Goal: Transaction & Acquisition: Purchase product/service

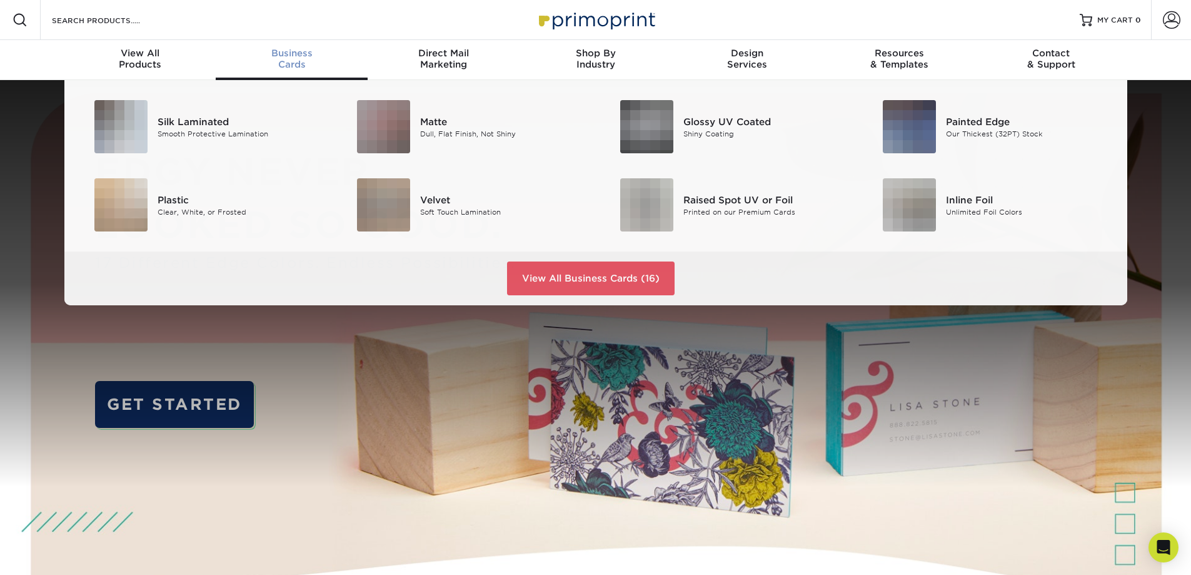
click at [294, 63] on div "Business Cards" at bounding box center [292, 59] width 152 height 23
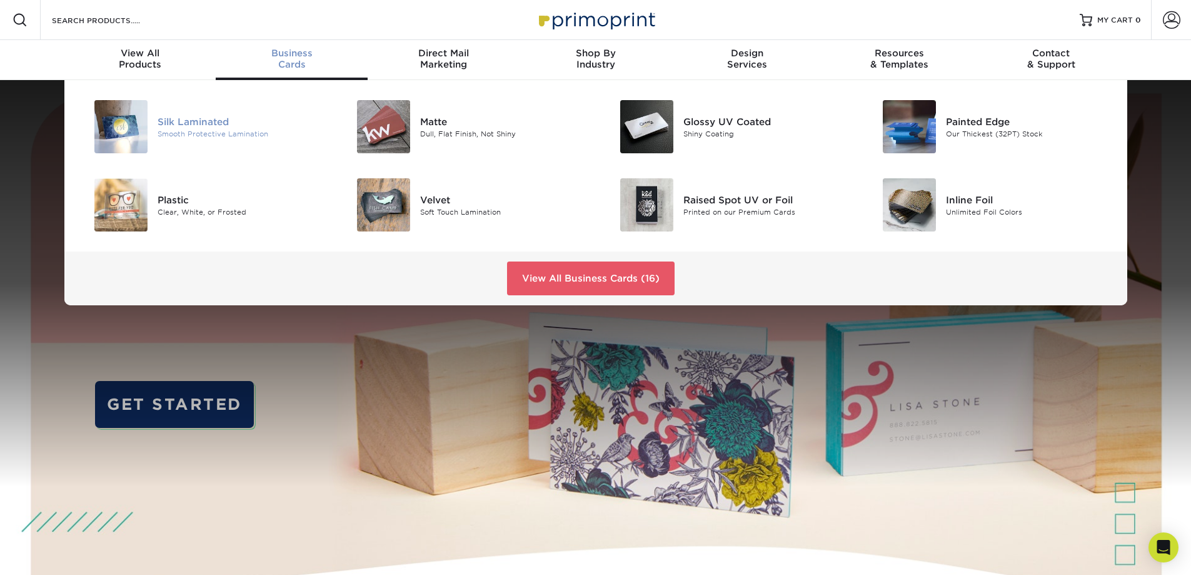
click at [226, 119] on div "Silk Laminated" at bounding box center [241, 121] width 166 height 14
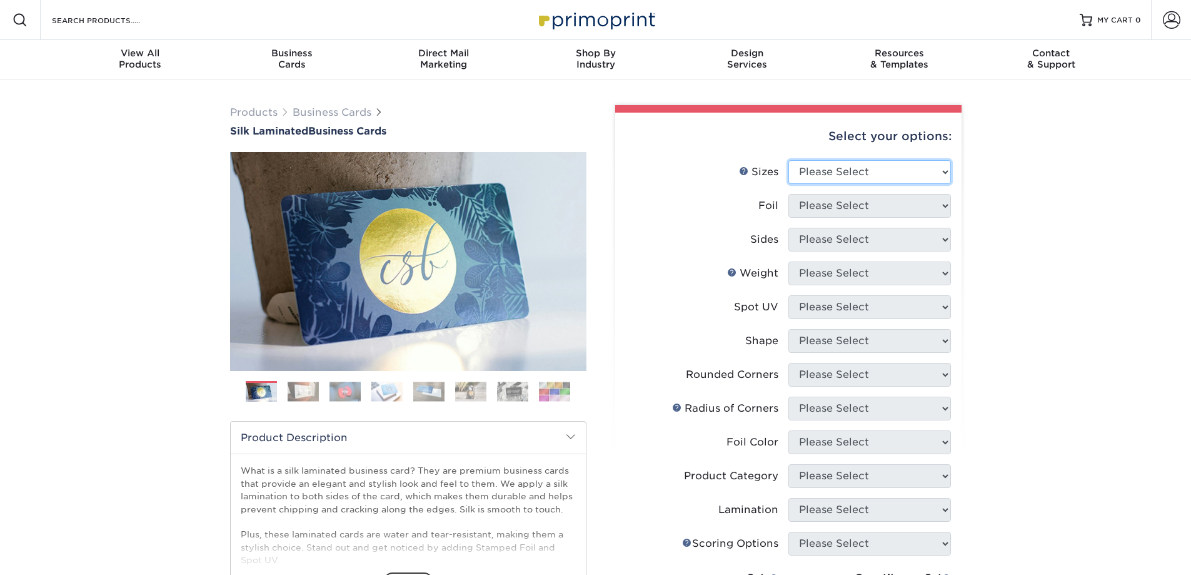
click at [866, 172] on select "Please Select 1.5" x 3.5" - Mini 1.75" x 3.5" - Mini 2" x 2" - Square 2" x 3" -…" at bounding box center [869, 172] width 163 height 24
select select "2.00x3.50"
click at [788, 160] on select "Please Select 1.5" x 3.5" - Mini 1.75" x 3.5" - Mini 2" x 2" - Square 2" x 3" -…" at bounding box center [869, 172] width 163 height 24
click at [866, 206] on select "Please Select Yes No" at bounding box center [869, 206] width 163 height 24
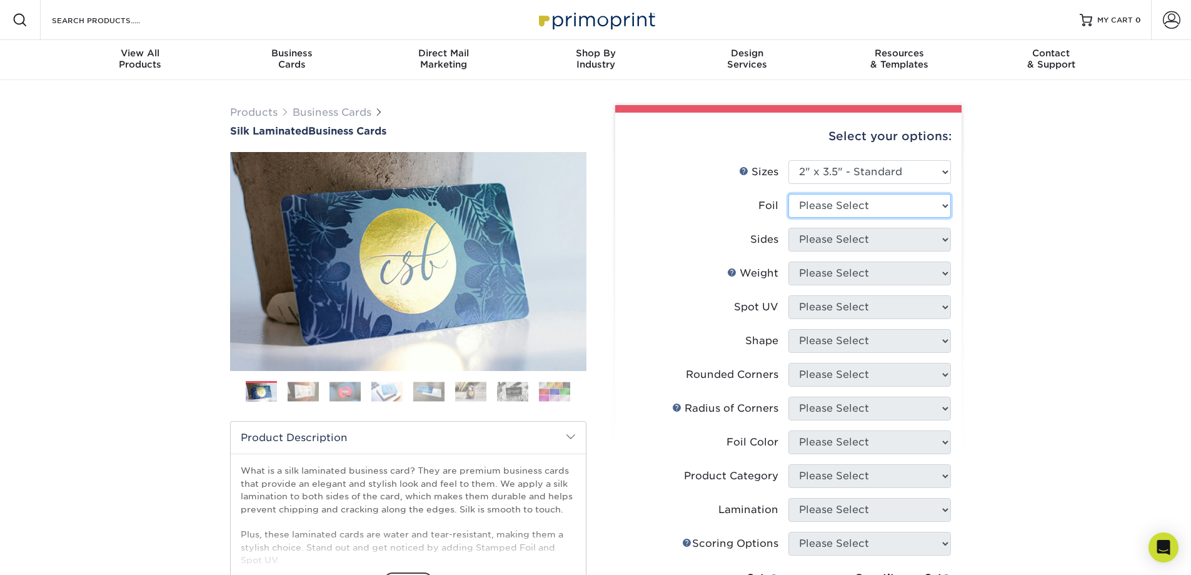
select select "0"
click at [788, 194] on select "Please Select Yes No" at bounding box center [869, 206] width 163 height 24
click at [857, 246] on select "Please Select Print Both Sides Print Front Only" at bounding box center [869, 240] width 163 height 24
select select "13abbda7-1d64-4f25-8bb2-c179b224825d"
click at [788, 228] on select "Please Select Print Both Sides Print Front Only" at bounding box center [869, 240] width 163 height 24
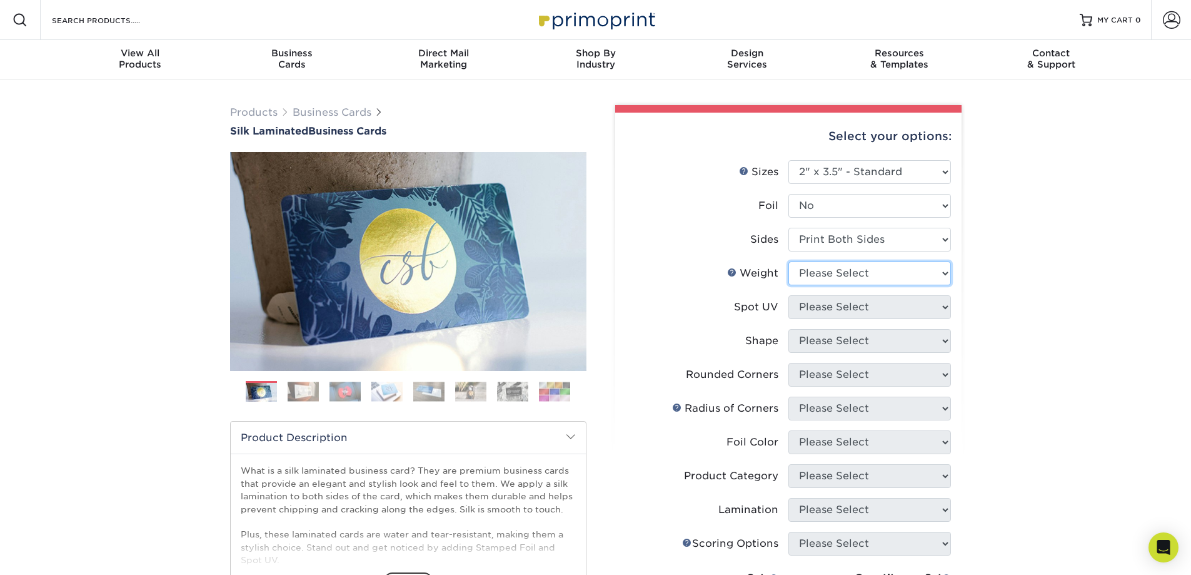
click at [860, 270] on select "Please Select 16PT" at bounding box center [869, 273] width 163 height 24
select select "16PT"
click at [788, 261] on select "Please Select 16PT" at bounding box center [869, 273] width 163 height 24
click at [844, 313] on select "Please Select No Spot UV Front and Back (Both Sides) Front Only Back Only" at bounding box center [869, 307] width 163 height 24
select select "3"
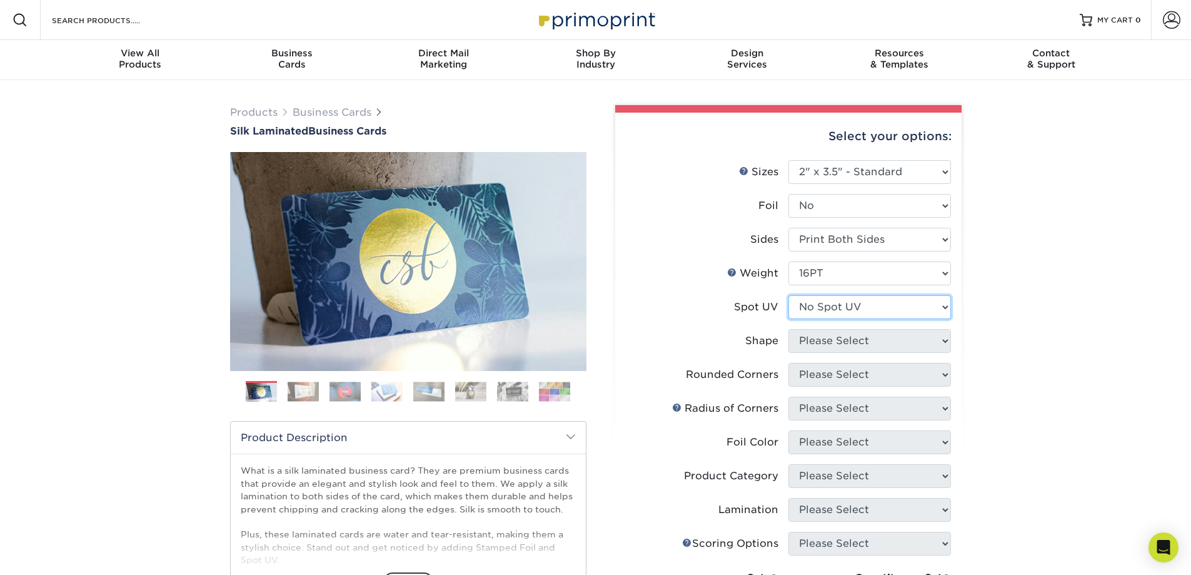
click at [788, 295] on select "Please Select No Spot UV Front and Back (Both Sides) Front Only Back Only" at bounding box center [869, 307] width 163 height 24
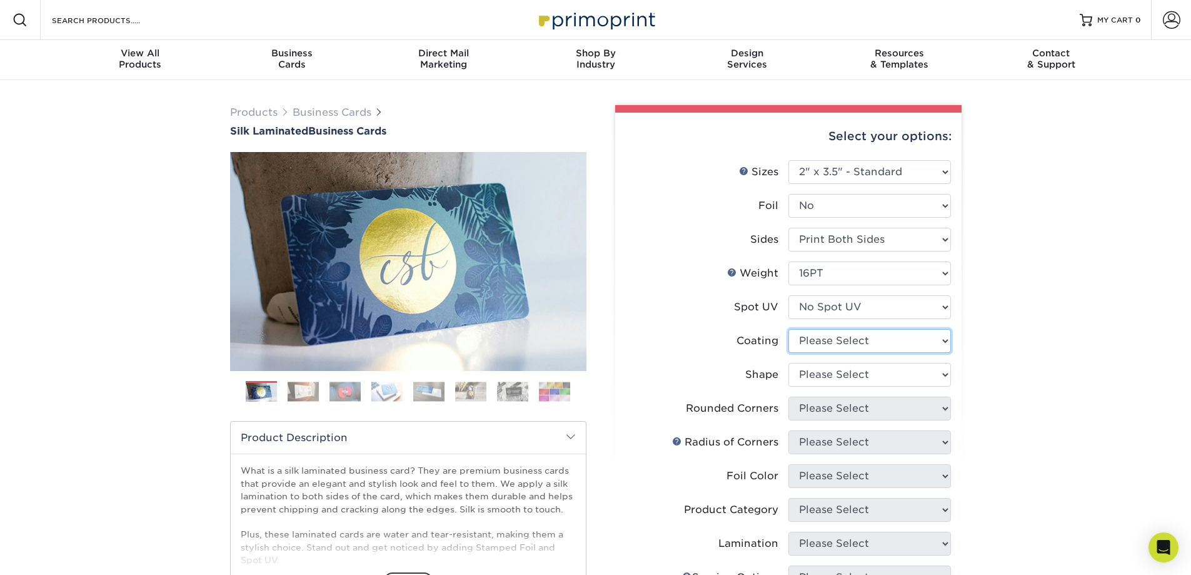
click at [844, 343] on select at bounding box center [869, 341] width 163 height 24
click at [842, 369] on select "Please Select Standard Oval" at bounding box center [869, 375] width 163 height 24
select select "standard"
click at [788, 363] on select "Please Select Standard Oval" at bounding box center [869, 375] width 163 height 24
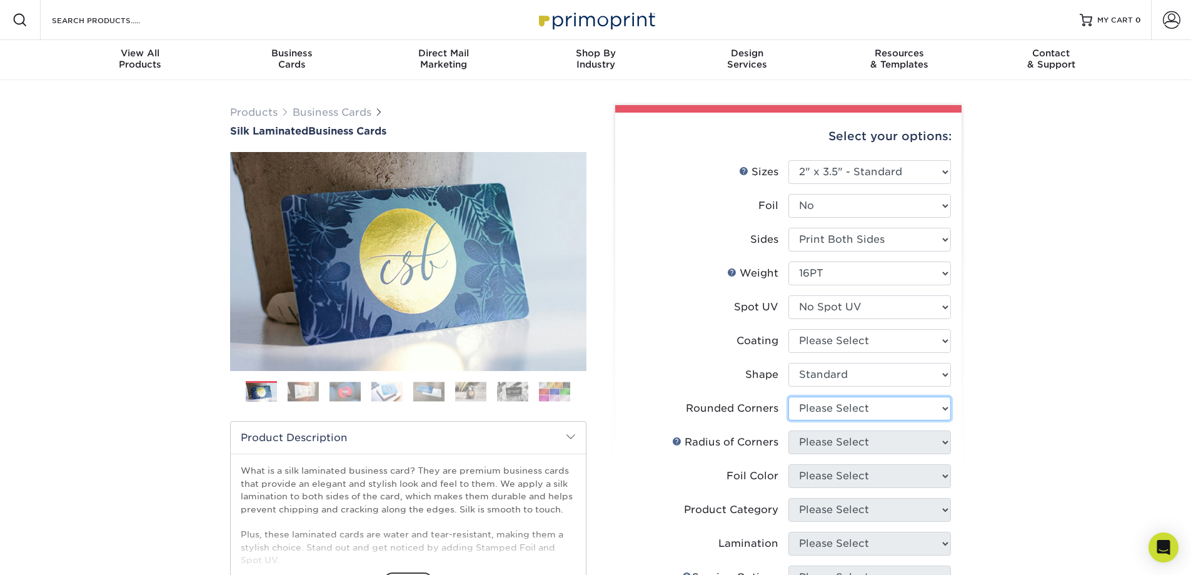
click at [837, 408] on select "Please Select Yes - Round 2 Corners Yes - Round 4 Corners No" at bounding box center [869, 408] width 163 height 24
click at [788, 396] on select "Please Select Yes - Round 2 Corners Yes - Round 4 Corners No" at bounding box center [869, 408] width 163 height 24
click at [842, 440] on select "Please Select" at bounding box center [869, 442] width 163 height 24
click at [842, 437] on select "Please Select" at bounding box center [869, 442] width 163 height 24
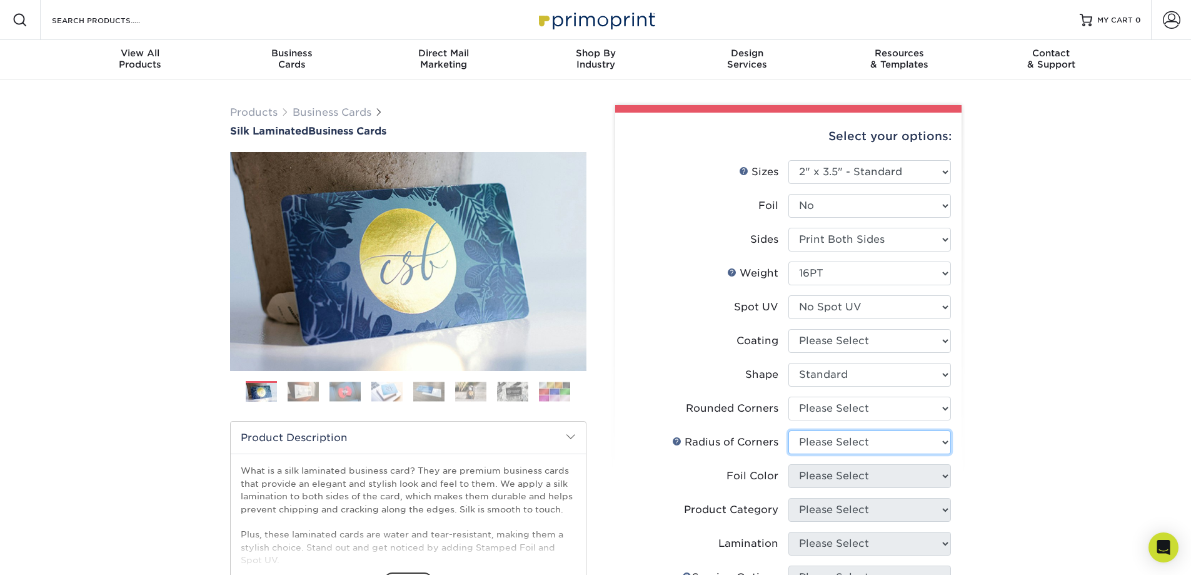
click at [842, 437] on select "Please Select" at bounding box center [869, 442] width 163 height 24
click at [839, 414] on select "Please Select Yes - Round 2 Corners Yes - Round 4 Corners No" at bounding box center [869, 408] width 163 height 24
click at [788, 396] on select "Please Select Yes - Round 2 Corners Yes - Round 4 Corners No" at bounding box center [869, 408] width 163 height 24
click at [841, 404] on select "Please Select Yes - Round 2 Corners Yes - Round 4 Corners No" at bounding box center [869, 408] width 163 height 24
click at [788, 396] on select "Please Select Yes - Round 2 Corners Yes - Round 4 Corners No" at bounding box center [869, 408] width 163 height 24
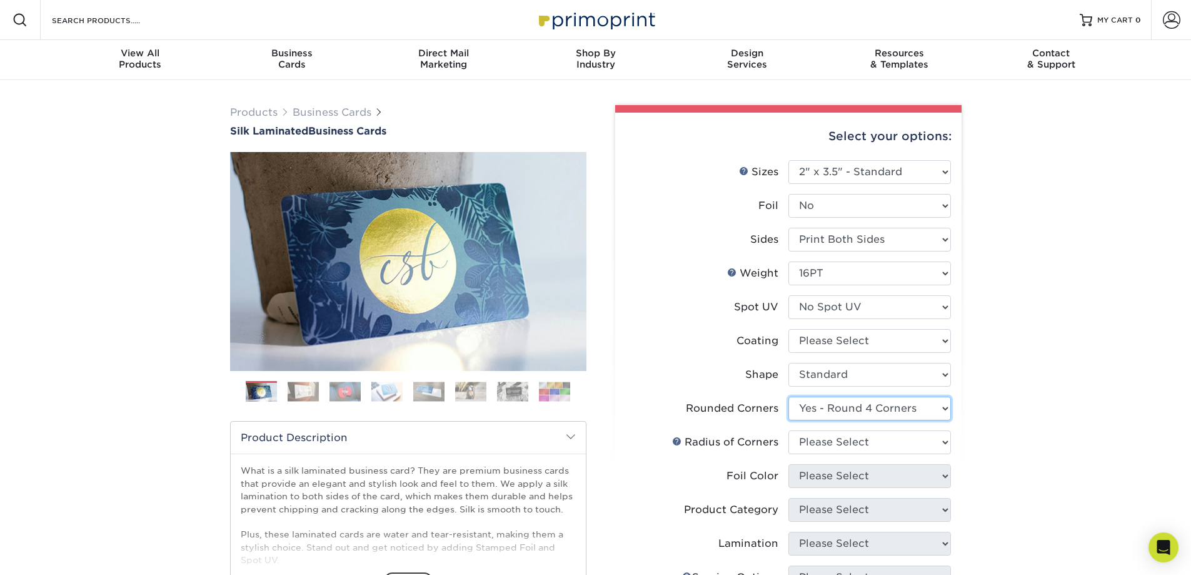
select select "-1"
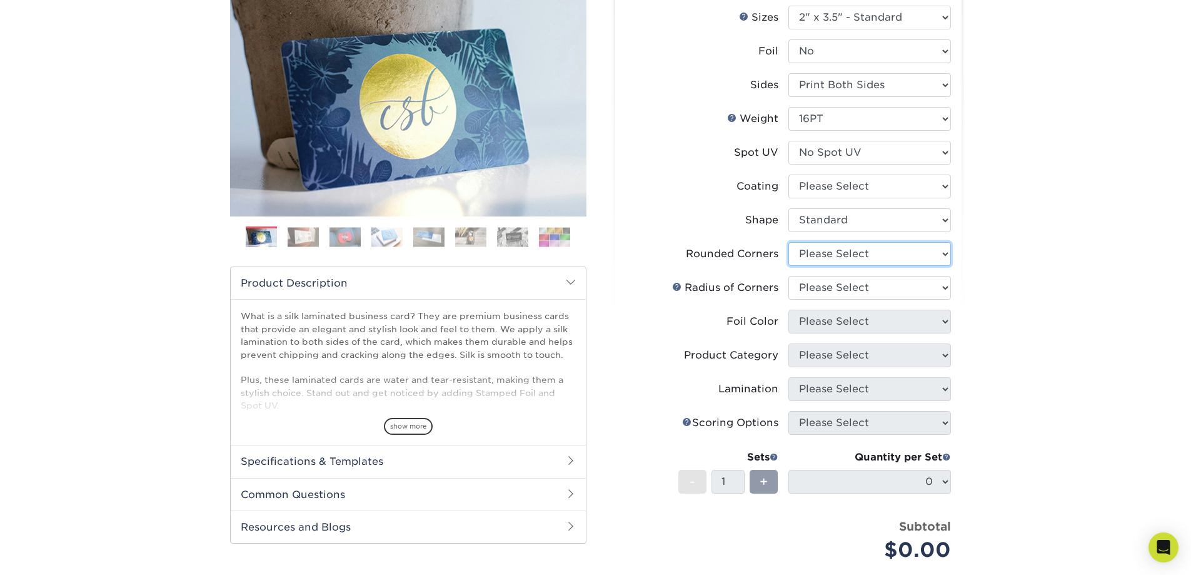
scroll to position [188, 0]
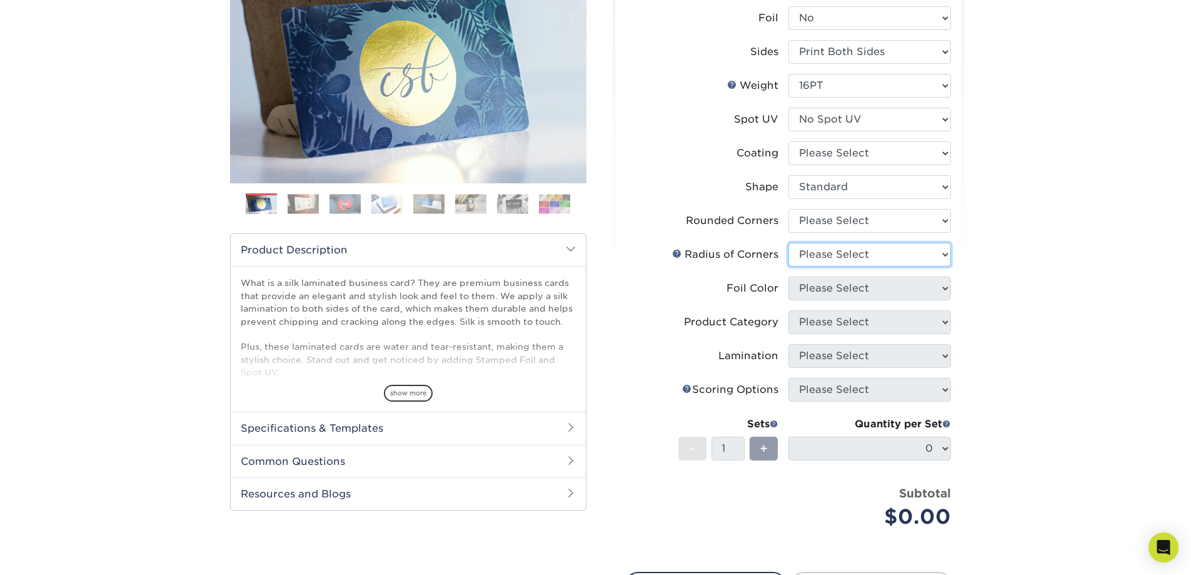
click at [843, 254] on select "Please Select" at bounding box center [869, 255] width 163 height 24
click at [842, 257] on select "Please Select" at bounding box center [869, 255] width 163 height 24
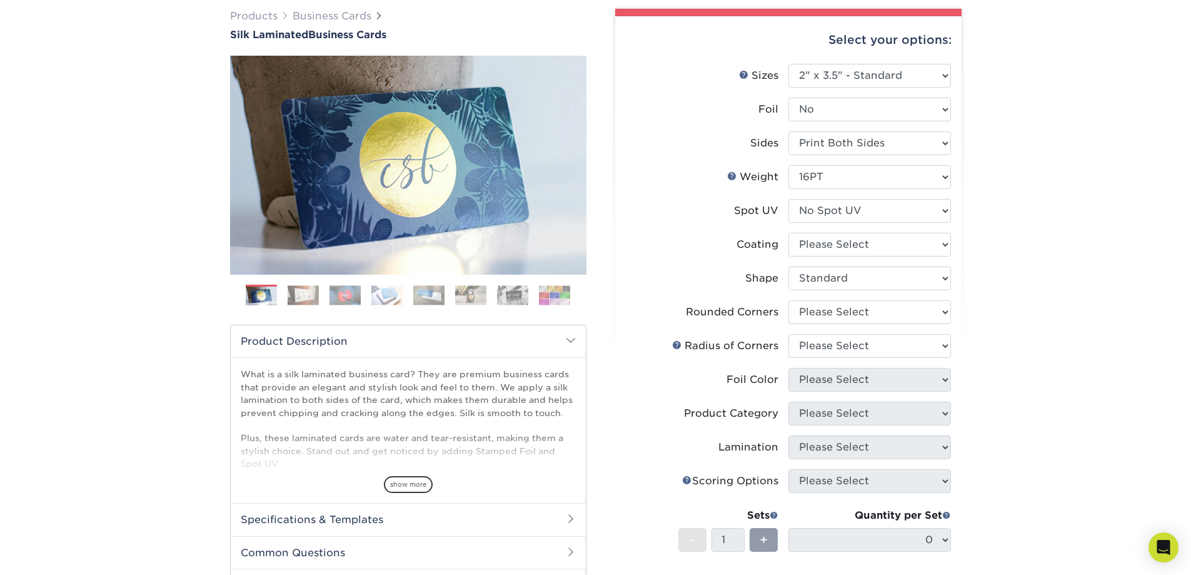
scroll to position [125, 0]
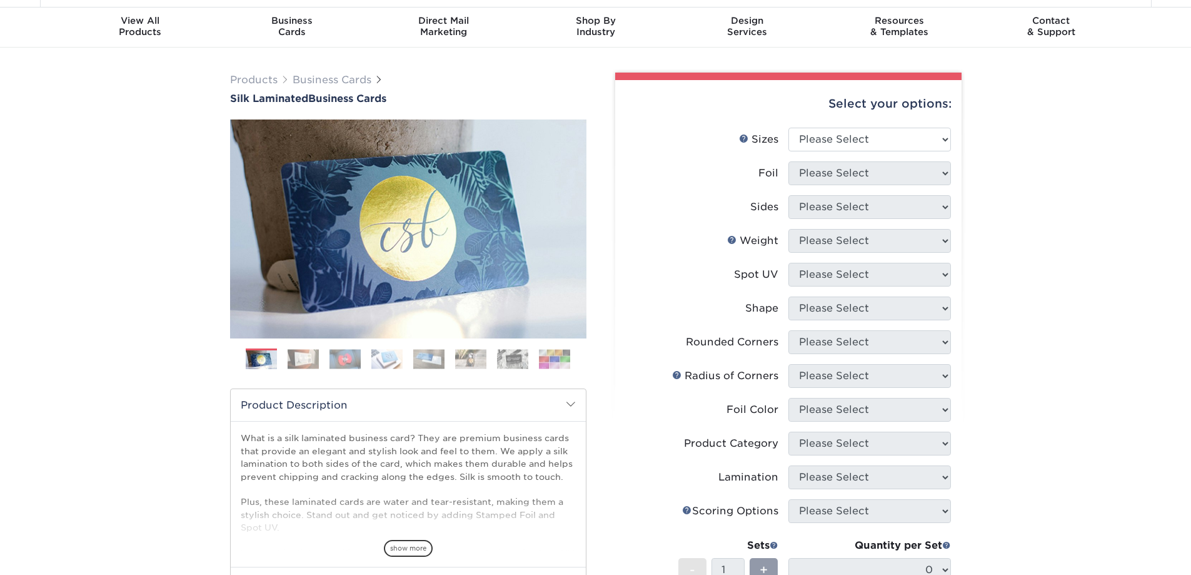
scroll to position [63, 0]
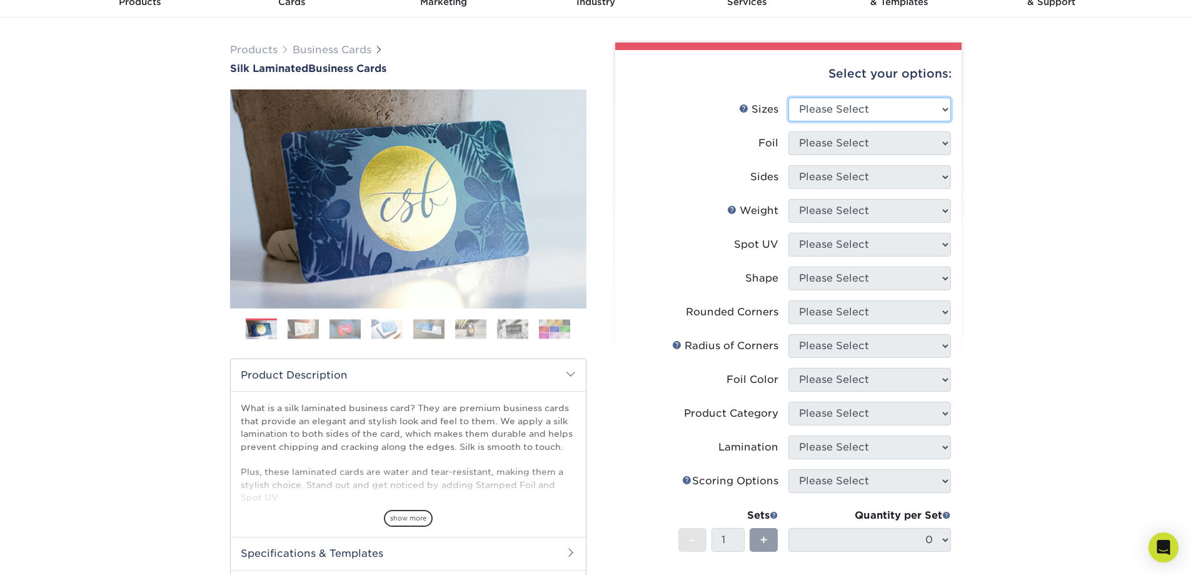
click at [876, 109] on select "Please Select 1.5" x 3.5" - Mini 1.75" x 3.5" - Mini 2" x 2" - Square 2" x 3" -…" at bounding box center [869, 110] width 163 height 24
select select "2.00x3.50"
click at [788, 98] on select "Please Select 1.5" x 3.5" - Mini 1.75" x 3.5" - Mini 2" x 2" - Square 2" x 3" -…" at bounding box center [869, 110] width 163 height 24
click at [858, 131] on select "Please Select Yes No" at bounding box center [869, 143] width 163 height 24
select select "0"
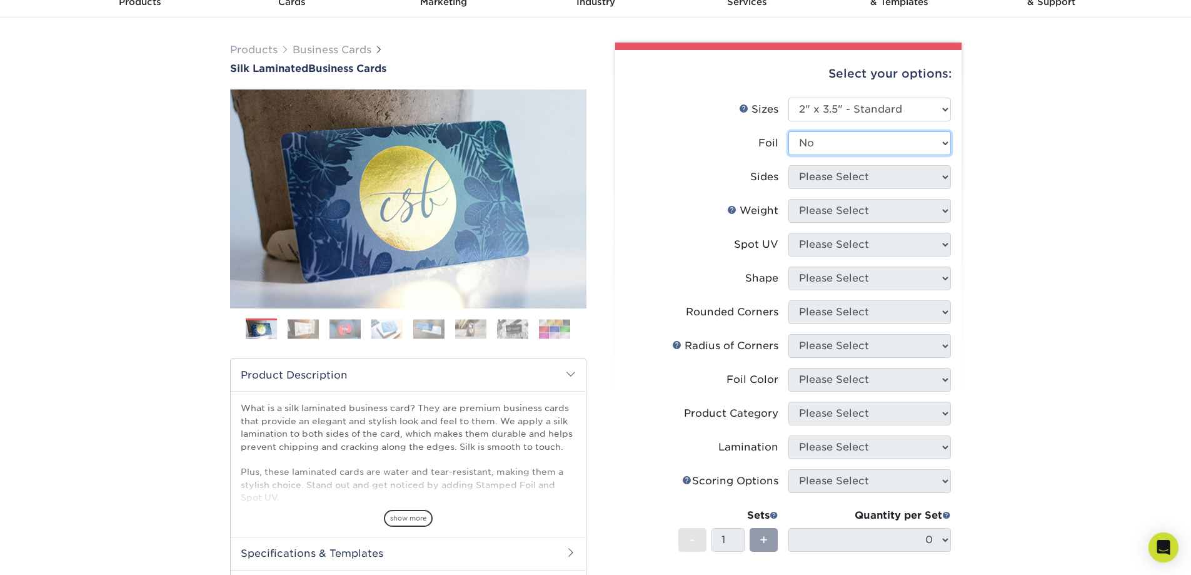
click at [788, 131] on select "Please Select Yes No" at bounding box center [869, 143] width 163 height 24
click at [839, 178] on select "Please Select Print Both Sides Print Front Only" at bounding box center [869, 177] width 163 height 24
select select "13abbda7-1d64-4f25-8bb2-c179b224825d"
click at [788, 165] on select "Please Select Print Both Sides Print Front Only" at bounding box center [869, 177] width 163 height 24
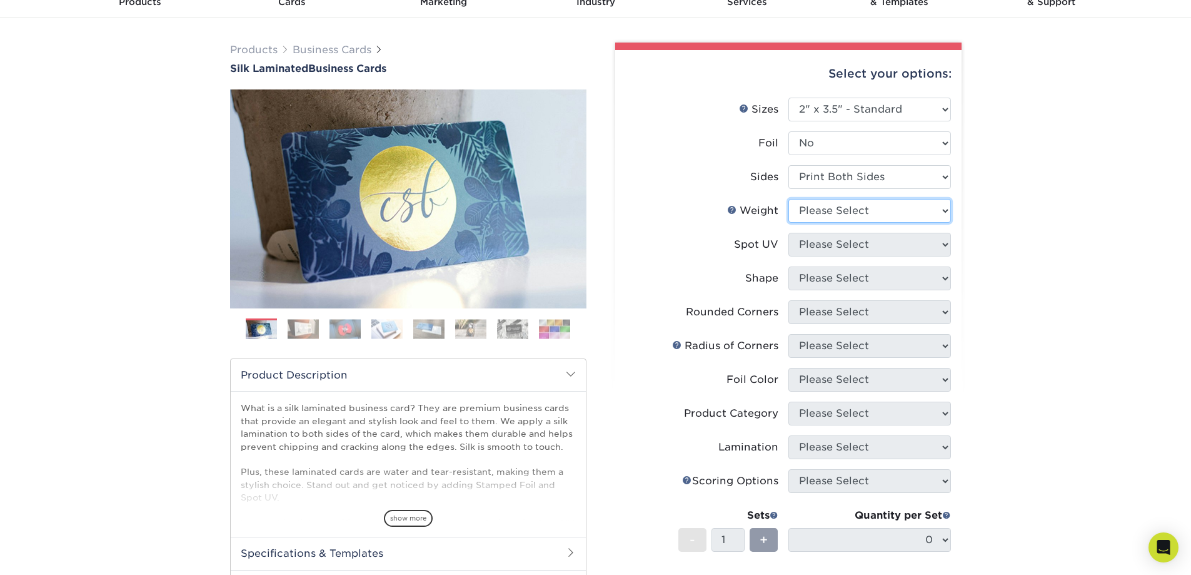
click at [848, 214] on select "Please Select 16PT" at bounding box center [869, 211] width 163 height 24
select select "16PT"
click at [788, 199] on select "Please Select 16PT" at bounding box center [869, 211] width 163 height 24
click at [831, 244] on select "Please Select No Spot UV Front and Back (Both Sides) Front Only Back Only" at bounding box center [869, 245] width 163 height 24
select select "3"
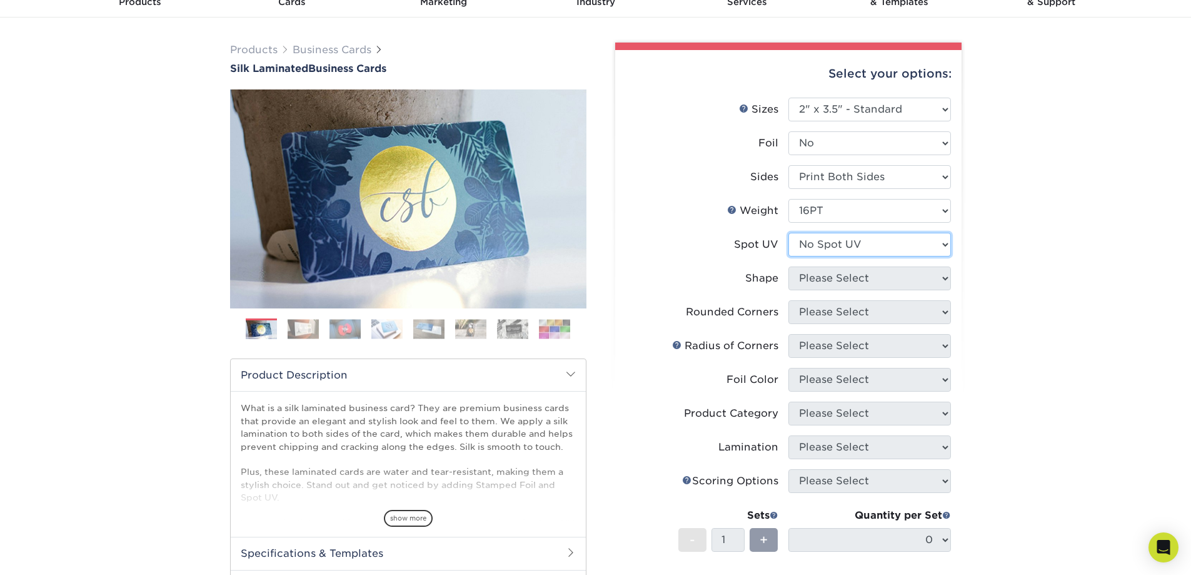
click at [788, 233] on select "Please Select No Spot UV Front and Back (Both Sides) Front Only Back Only" at bounding box center [869, 245] width 163 height 24
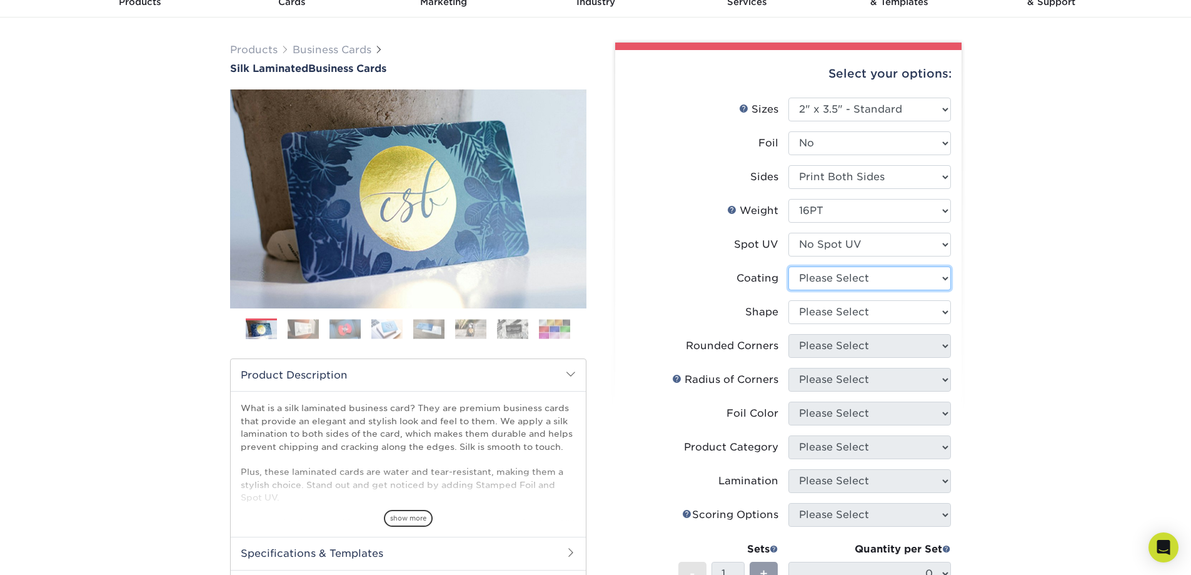
click at [835, 281] on select at bounding box center [869, 278] width 163 height 24
select select "3e7618de-abca-4bda-9f97-8b9129e913d8"
click at [788, 266] on select at bounding box center [869, 278] width 163 height 24
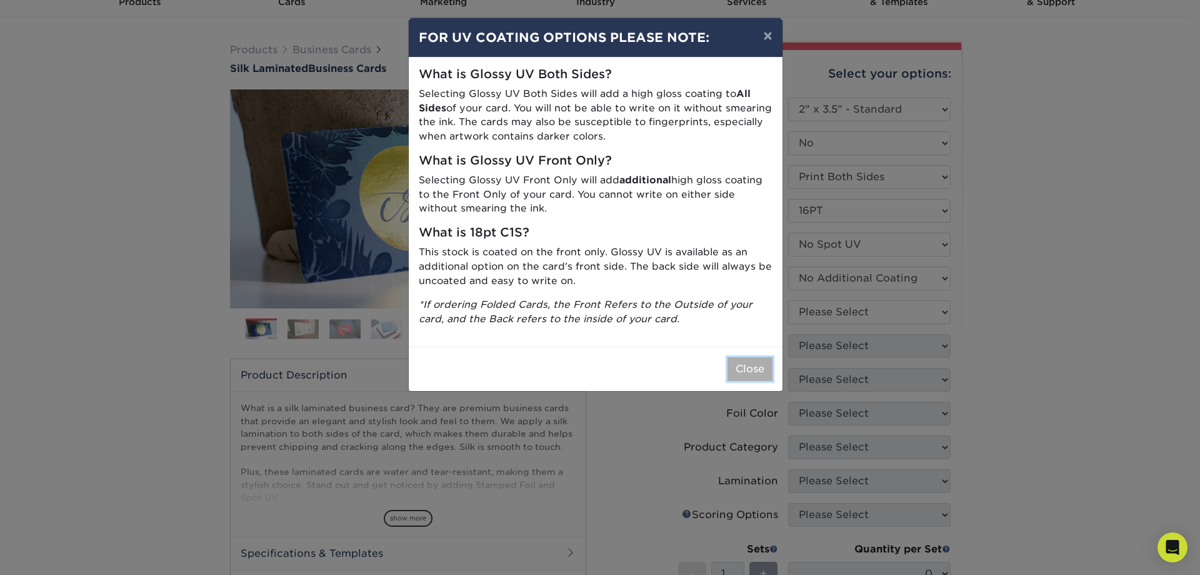
click at [758, 365] on button "Close" at bounding box center [750, 369] width 45 height 24
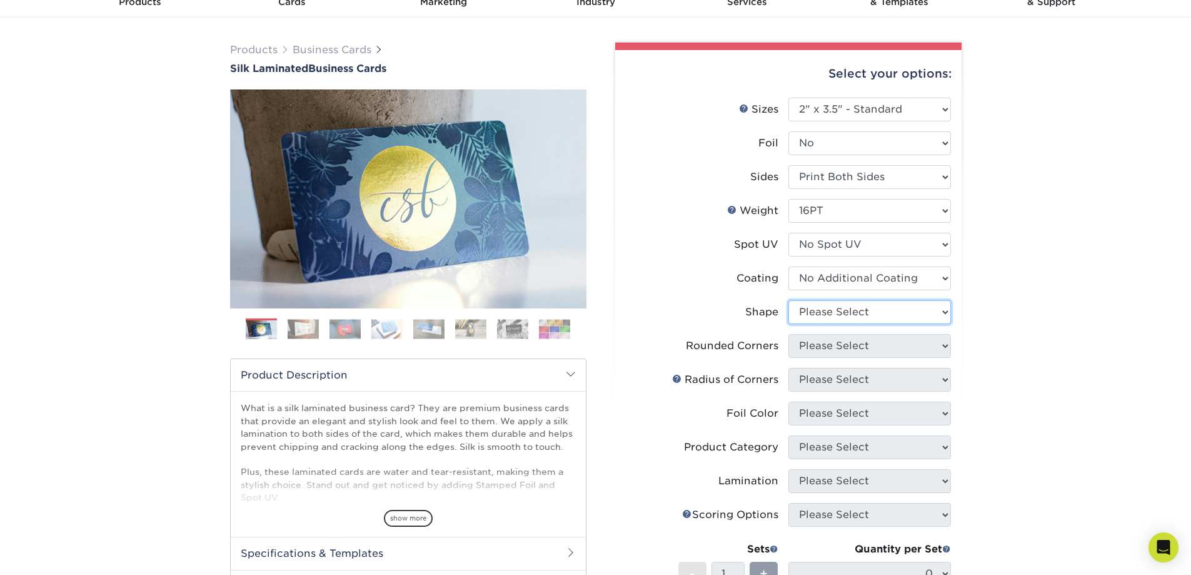
click at [823, 311] on select "Please Select Standard Oval" at bounding box center [869, 312] width 163 height 24
select select "standard"
click at [788, 300] on select "Please Select Standard Oval" at bounding box center [869, 312] width 163 height 24
click at [811, 351] on select "Please Select Yes - Round 2 Corners Yes - Round 4 Corners No" at bounding box center [869, 346] width 163 height 24
select select "7672df9e-0e0a-464d-8e1f-920c575e4da3"
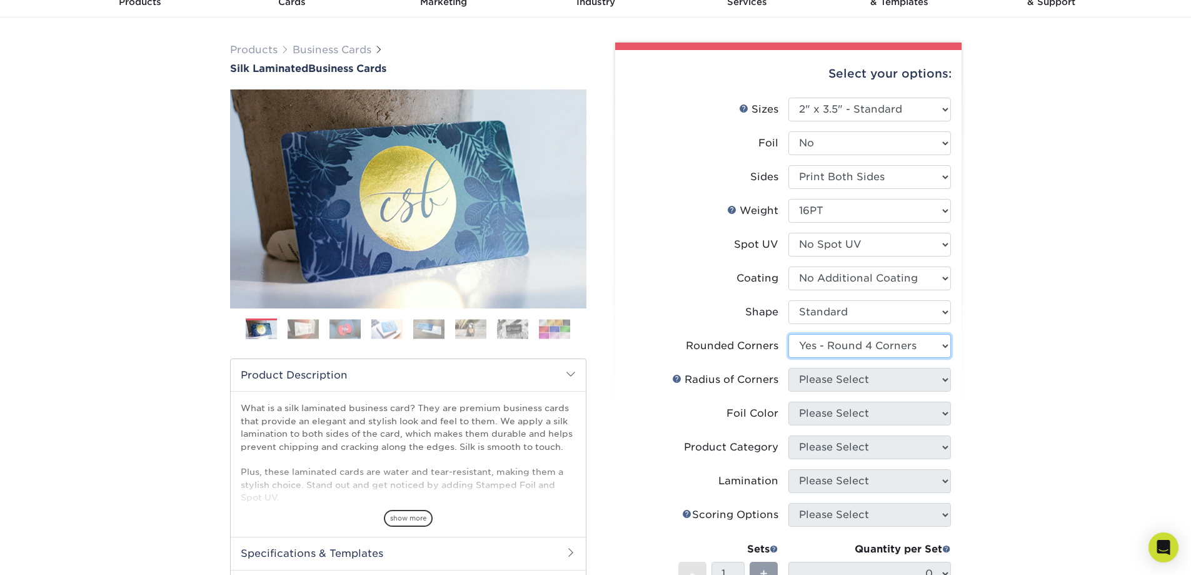
click at [788, 334] on select "Please Select Yes - Round 2 Corners Yes - Round 4 Corners No" at bounding box center [869, 346] width 163 height 24
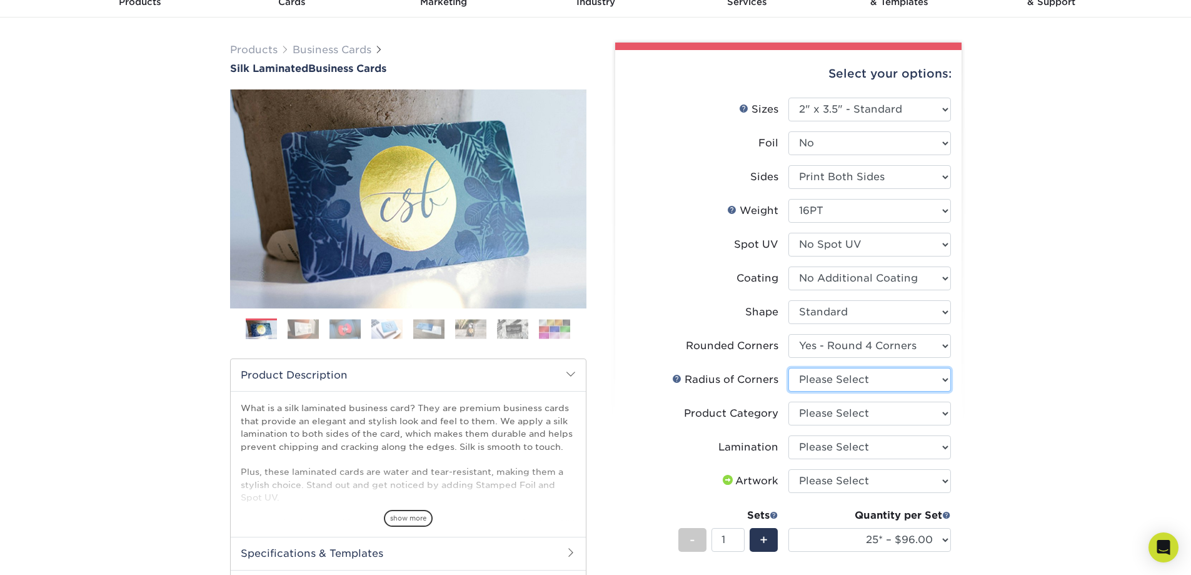
click at [845, 376] on select "Please Select Rounded 1/8" Rounded 1/4"" at bounding box center [869, 380] width 163 height 24
select select "479fbfe7-6a0c-4895-8c9a-81739b7486c9"
click at [788, 368] on select "Please Select Rounded 1/8" Rounded 1/4"" at bounding box center [869, 380] width 163 height 24
click at [841, 414] on select "Please Select Business Cards" at bounding box center [869, 413] width 163 height 24
select select "3b5148f1-0588-4f88-a218-97bcfdce65c1"
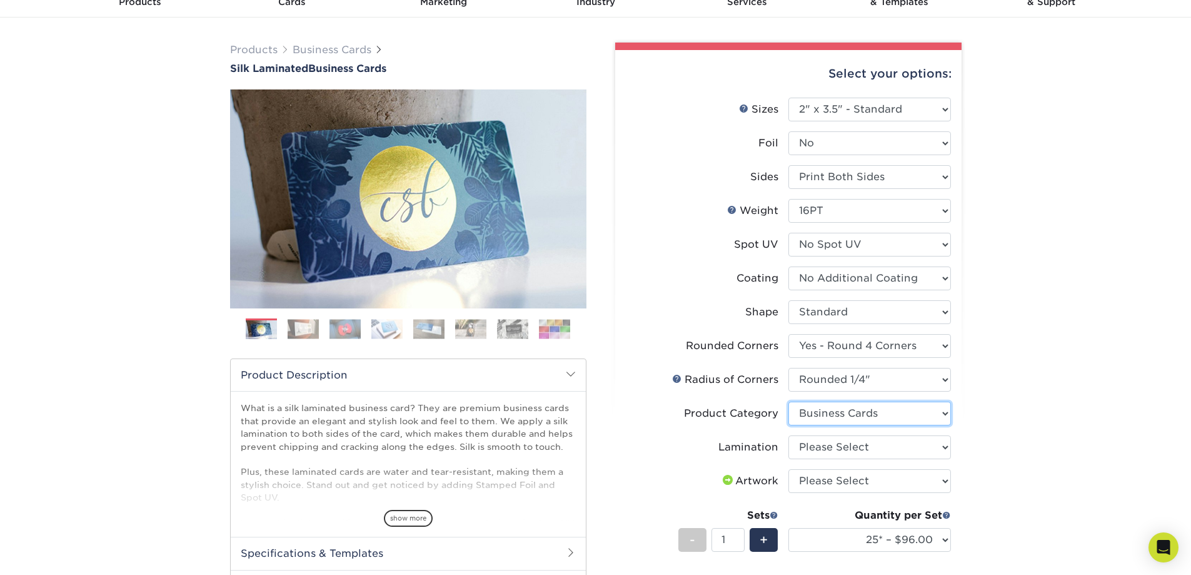
click at [788, 401] on select "Please Select Business Cards" at bounding box center [869, 413] width 163 height 24
click at [842, 439] on select "Please Select Silk" at bounding box center [869, 447] width 163 height 24
select select "ccacb42f-45f7-42d3-bbd3-7c8421cf37f0"
click at [788, 435] on select "Please Select Silk" at bounding box center [869, 447] width 163 height 24
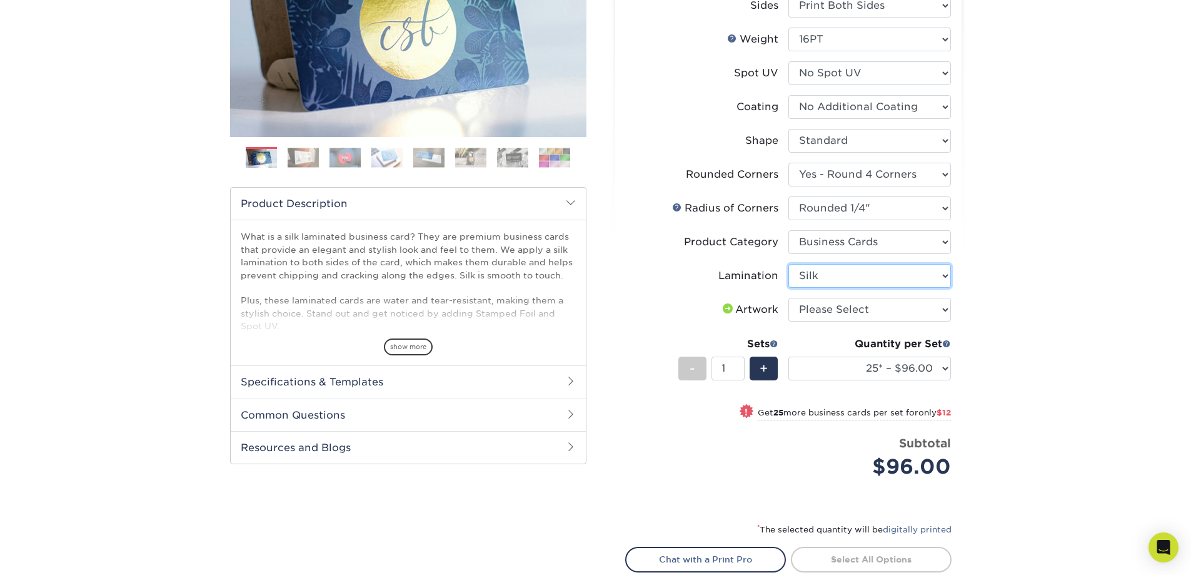
scroll to position [250, 0]
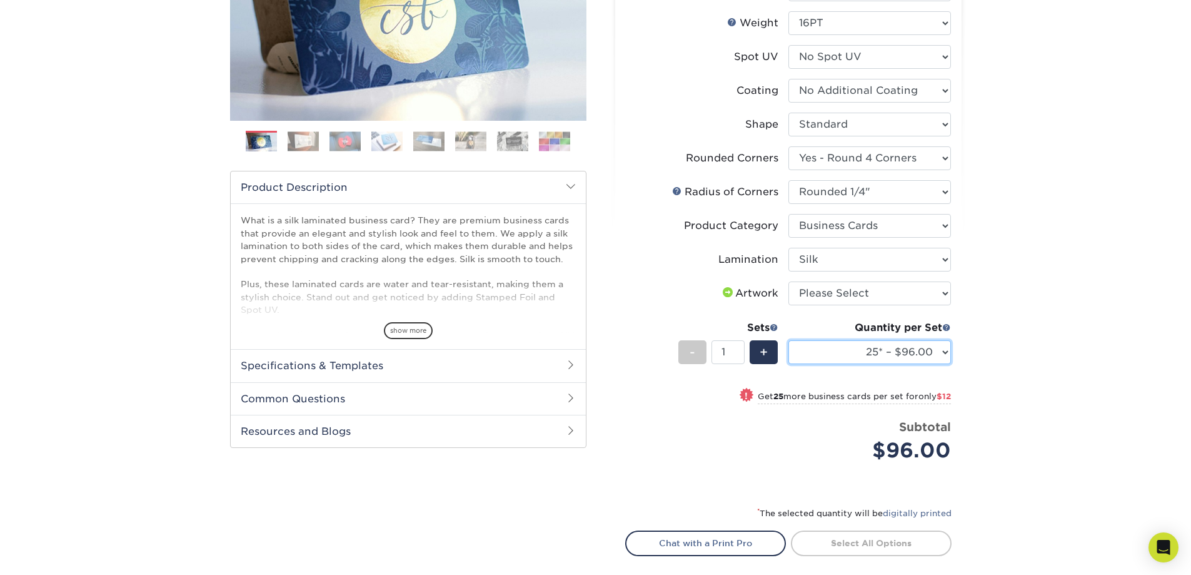
click at [912, 354] on select "25* – $96.00 50* – $108.00 75* – $120.00 100* – $128.00 250* – $136.00 500 – $1…" at bounding box center [869, 352] width 163 height 24
